Goal: Check status

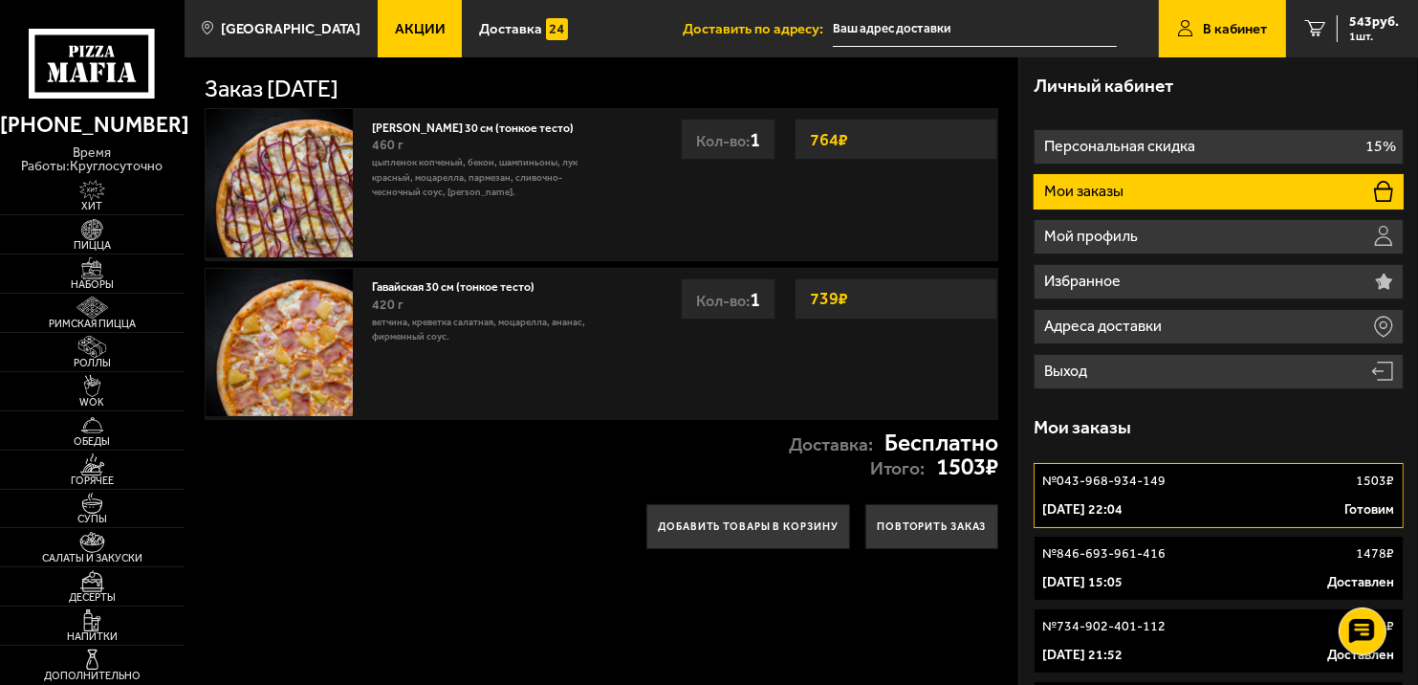
click at [1106, 510] on p "[DATE] 22:04" at bounding box center [1083, 509] width 80 height 19
click at [499, 22] on span "Доставка" at bounding box center [510, 29] width 63 height 14
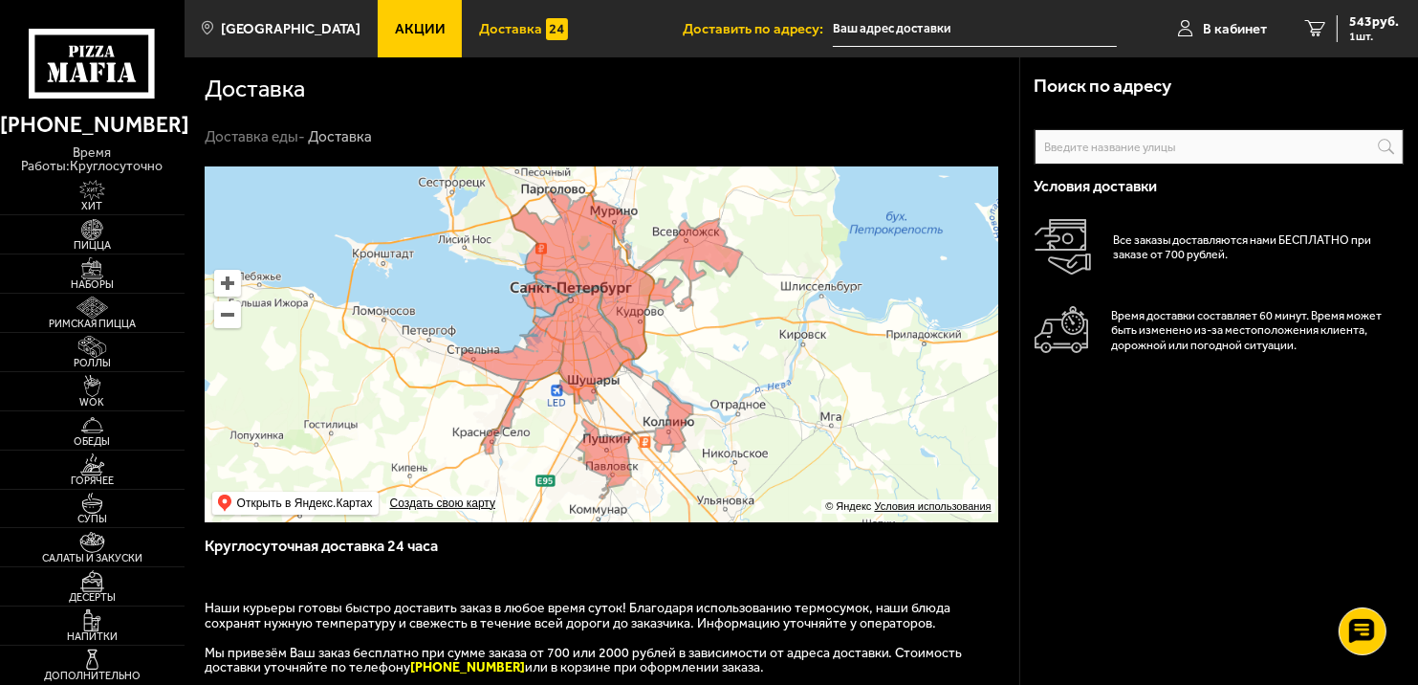
drag, startPoint x: 1241, startPoint y: 381, endPoint x: 1241, endPoint y: 394, distance: 13.4
click at [1241, 394] on div "Условия доставки Все заказы доставляются нами БЕСПЛАТНО при заказе от 700 рубле…" at bounding box center [1220, 282] width 370 height 234
